Goal: Task Accomplishment & Management: Use online tool/utility

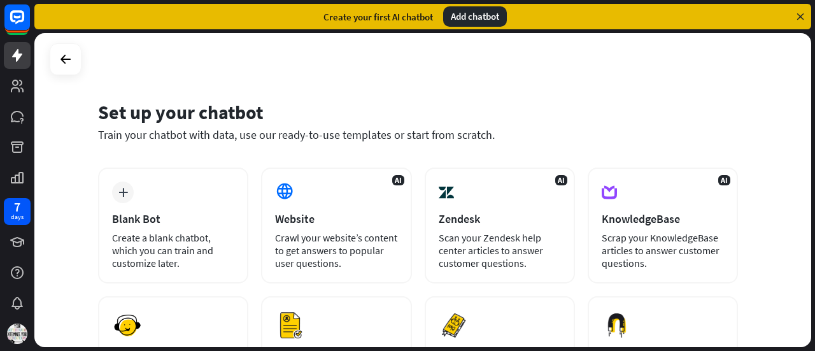
click at [803, 15] on icon at bounding box center [799, 16] width 11 height 11
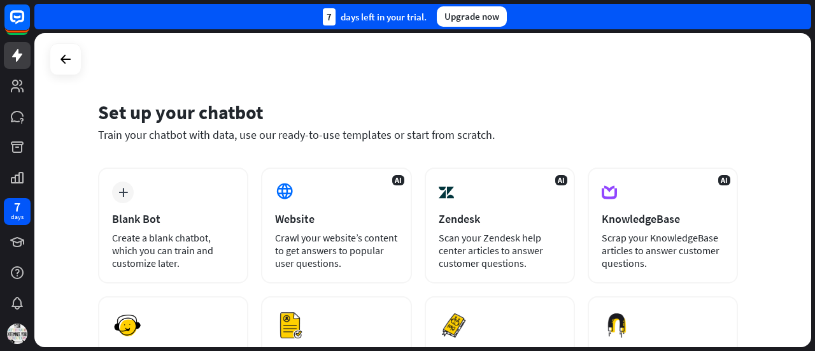
click at [803, 15] on div "7 days left in your trial. Upgrade now" at bounding box center [422, 16] width 777 height 25
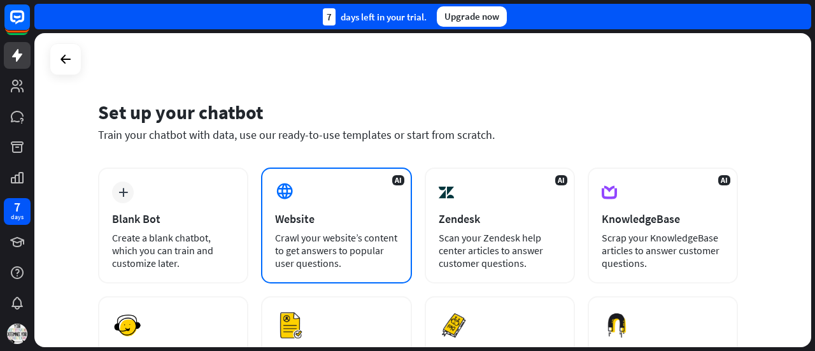
click at [328, 232] on div "Crawl your website’s content to get answers to popular user questions." at bounding box center [336, 250] width 122 height 38
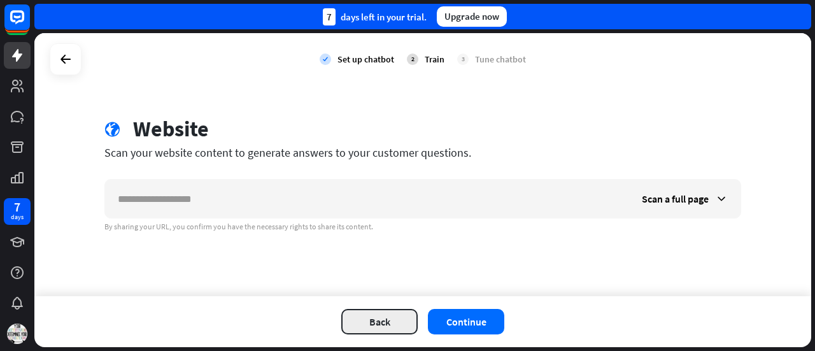
click at [387, 319] on button "Back" at bounding box center [379, 321] width 76 height 25
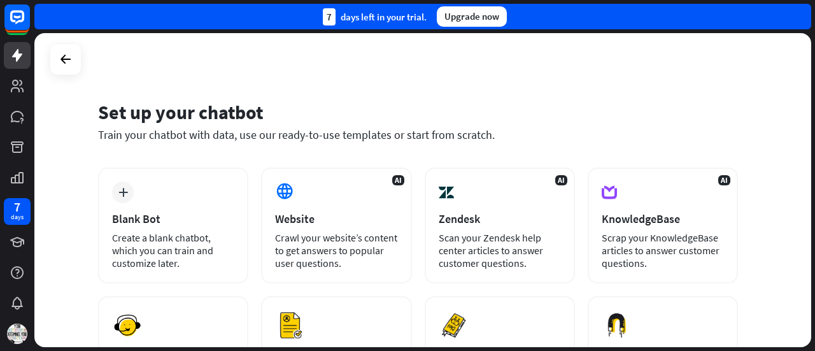
drag, startPoint x: 814, startPoint y: 102, endPoint x: 814, endPoint y: 143, distance: 40.7
click at [814, 143] on div "Set up your chatbot Train your chatbot with data, use our ready-to-use template…" at bounding box center [424, 192] width 780 height 318
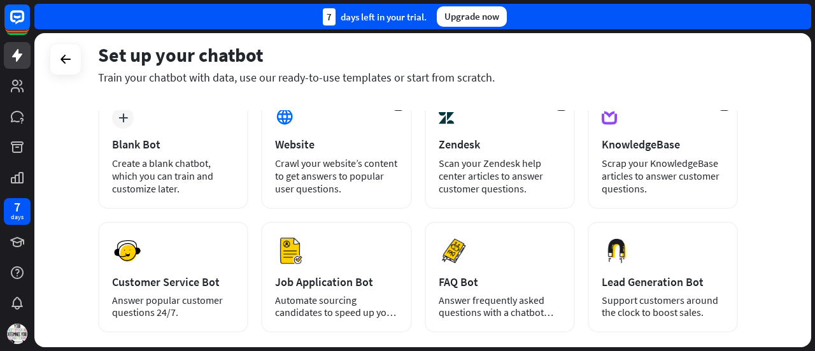
scroll to position [78, 0]
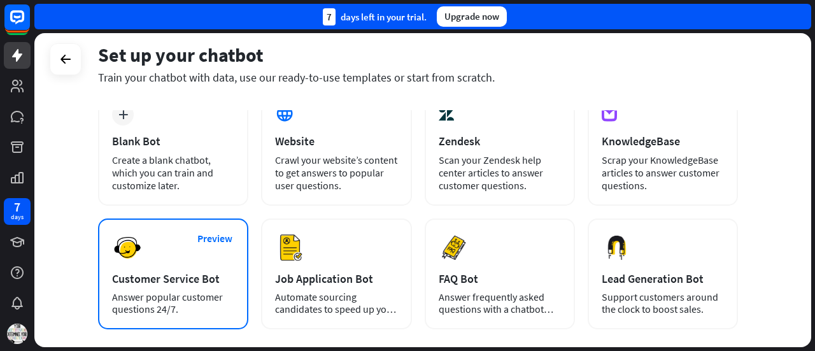
click at [168, 277] on div "Customer Service Bot" at bounding box center [173, 278] width 122 height 15
